Goal: Task Accomplishment & Management: Manage account settings

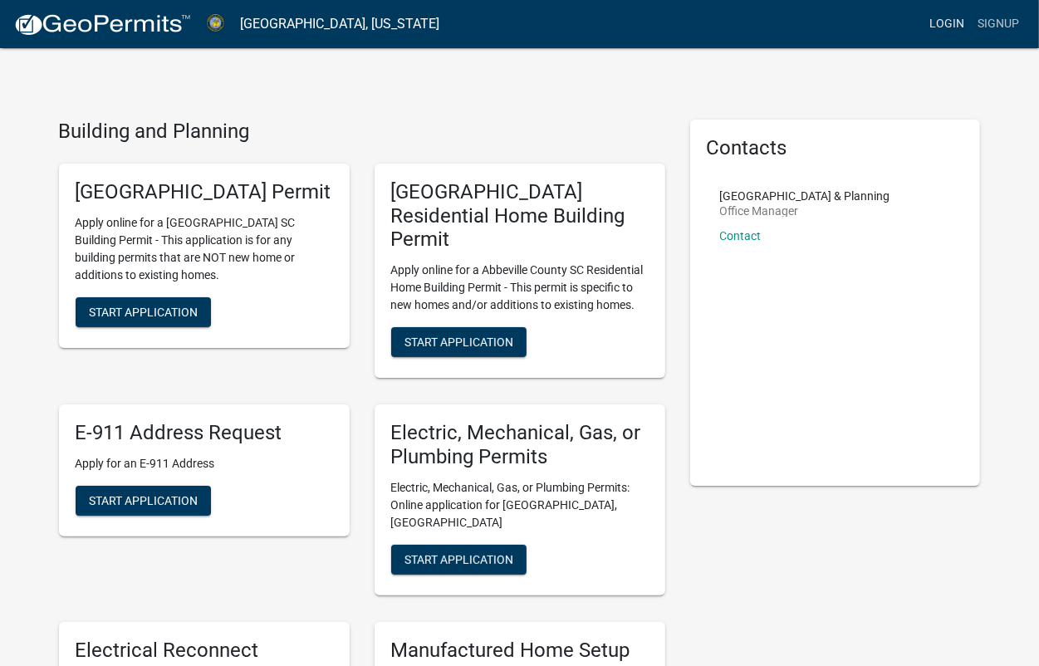
click at [938, 26] on link "Login" at bounding box center [946, 24] width 48 height 32
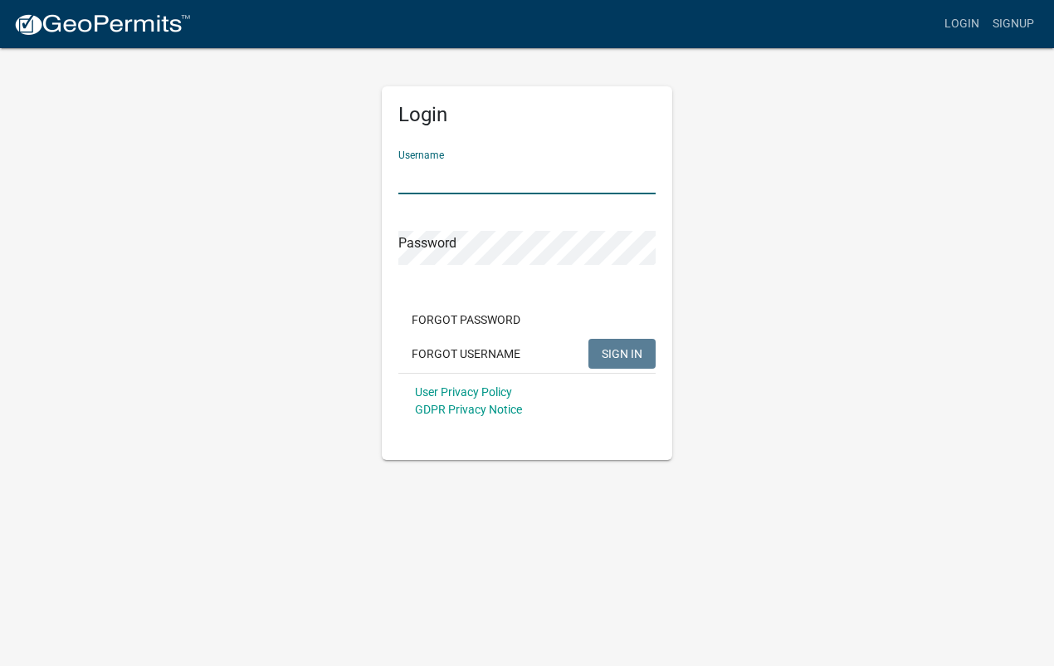
click at [417, 185] on input "Username" at bounding box center [527, 177] width 257 height 34
type input "[EMAIL_ADDRESS][DOMAIN_NAME]"
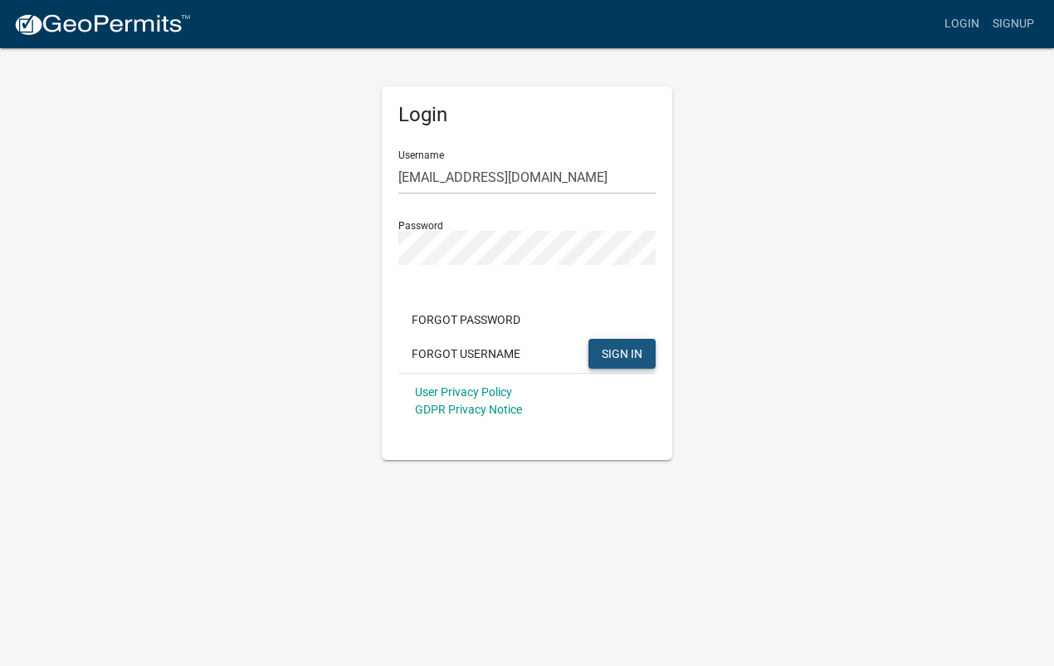
click at [619, 357] on span "SIGN IN" at bounding box center [622, 352] width 41 height 13
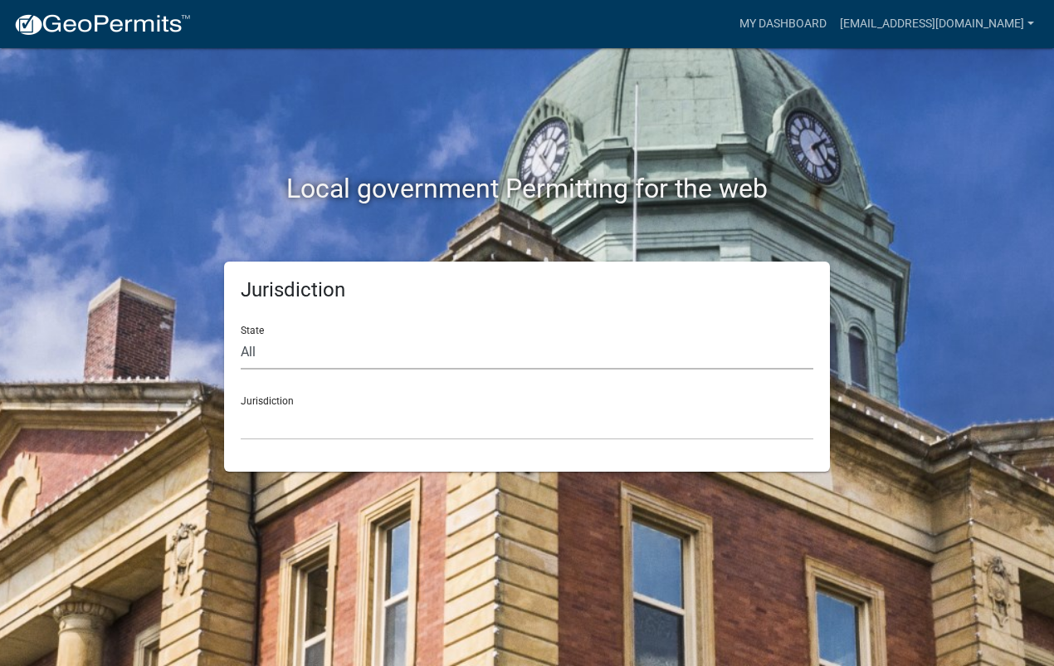
click at [308, 353] on select "All [US_STATE] [US_STATE] [US_STATE] [US_STATE] [US_STATE] [US_STATE] [US_STATE…" at bounding box center [527, 352] width 573 height 34
select select "[US_STATE]"
click at [241, 335] on select "All [US_STATE] [US_STATE] [US_STATE] [US_STATE] [US_STATE] [US_STATE] [US_STATE…" at bounding box center [527, 352] width 573 height 34
click at [256, 430] on select "[GEOGRAPHIC_DATA], [US_STATE] [GEOGRAPHIC_DATA], [US_STATE]" at bounding box center [527, 423] width 573 height 34
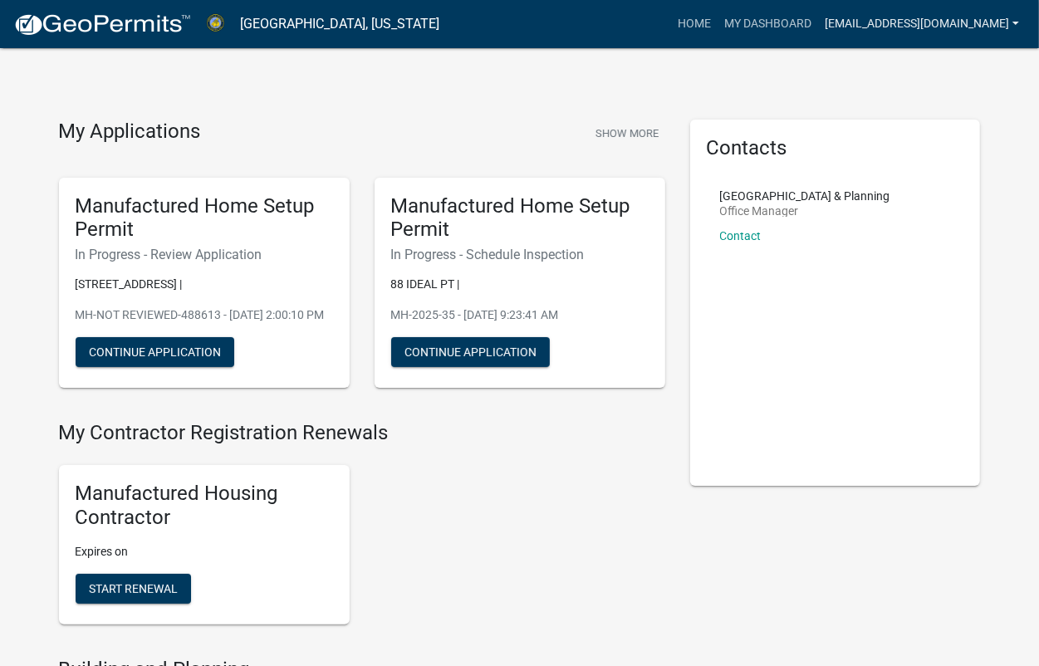
click at [1015, 21] on link "[EMAIL_ADDRESS][DOMAIN_NAME]" at bounding box center [922, 24] width 208 height 32
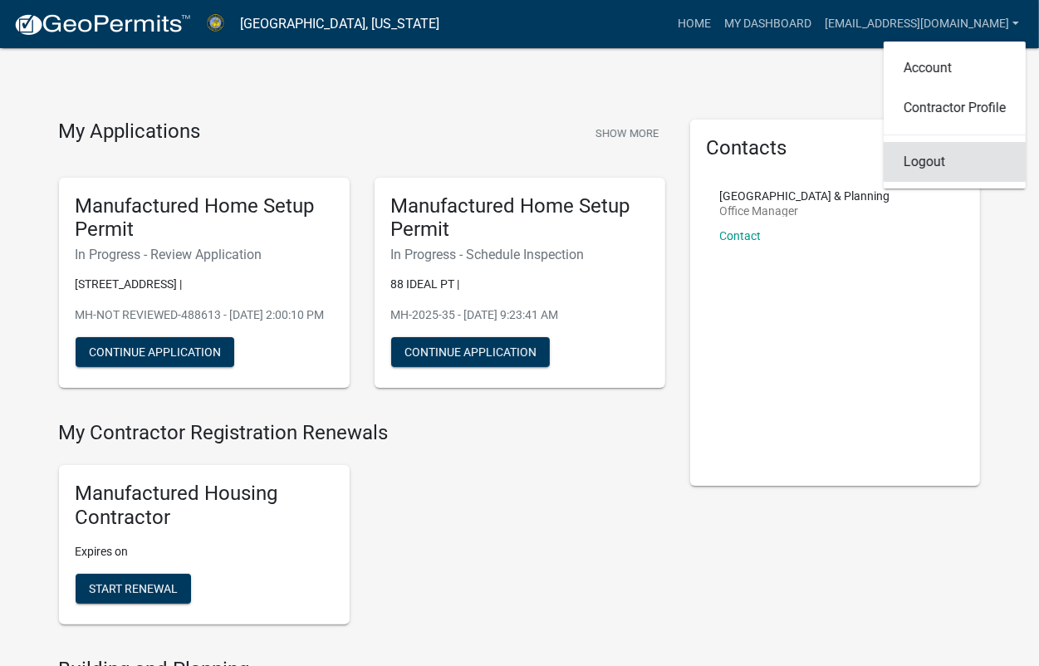
click at [943, 167] on link "Logout" at bounding box center [954, 162] width 142 height 40
